Goal: Information Seeking & Learning: Learn about a topic

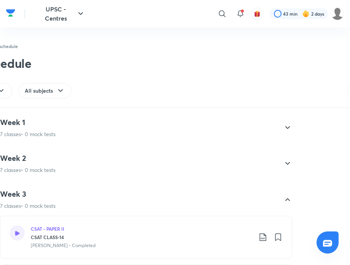
click at [40, 130] on p "7 classes • 0 mock tests" at bounding box center [28, 134] width 56 height 8
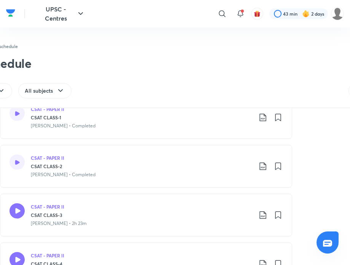
scroll to position [145, 0]
click at [82, 176] on p "Madhukar Kotawe • Completed" at bounding box center [63, 175] width 65 height 7
click at [68, 213] on h3 "CSAT CLASS-3" at bounding box center [142, 215] width 222 height 7
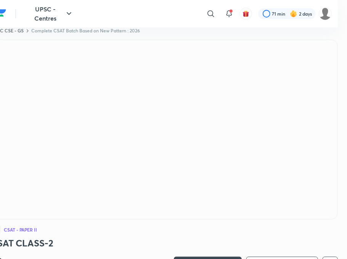
scroll to position [0, 9]
